Goal: Navigation & Orientation: Find specific page/section

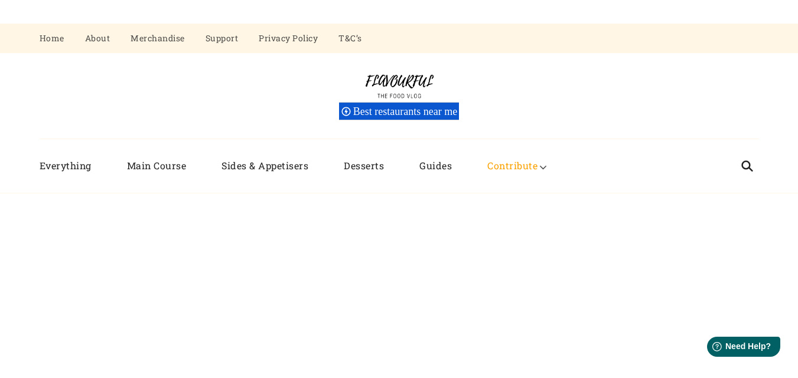
click at [735, 97] on div "Flavourful The Food Vlog Best restaurants near me" at bounding box center [399, 96] width 719 height 86
click at [749, 96] on div "Flavourful The Food Vlog Best restaurants near me" at bounding box center [399, 96] width 719 height 86
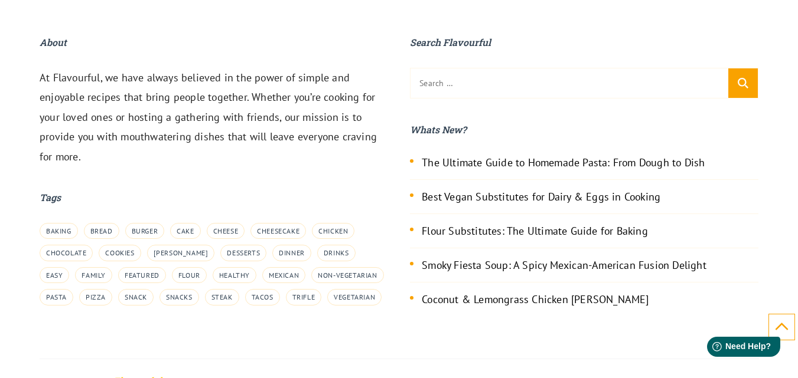
scroll to position [2145, 0]
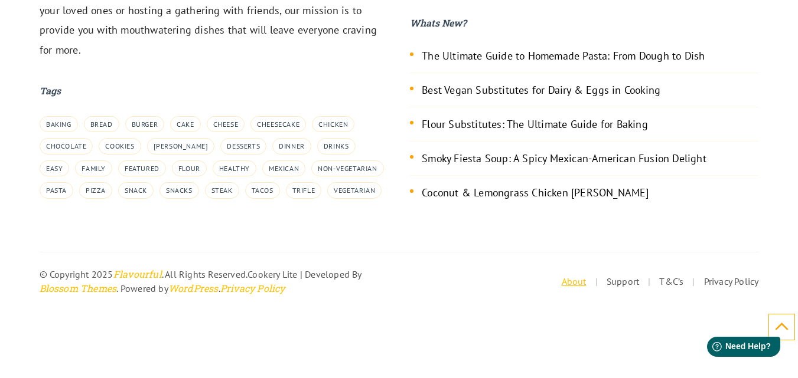
click at [572, 281] on link "About" at bounding box center [574, 282] width 25 height 12
